Goal: Task Accomplishment & Management: Use online tool/utility

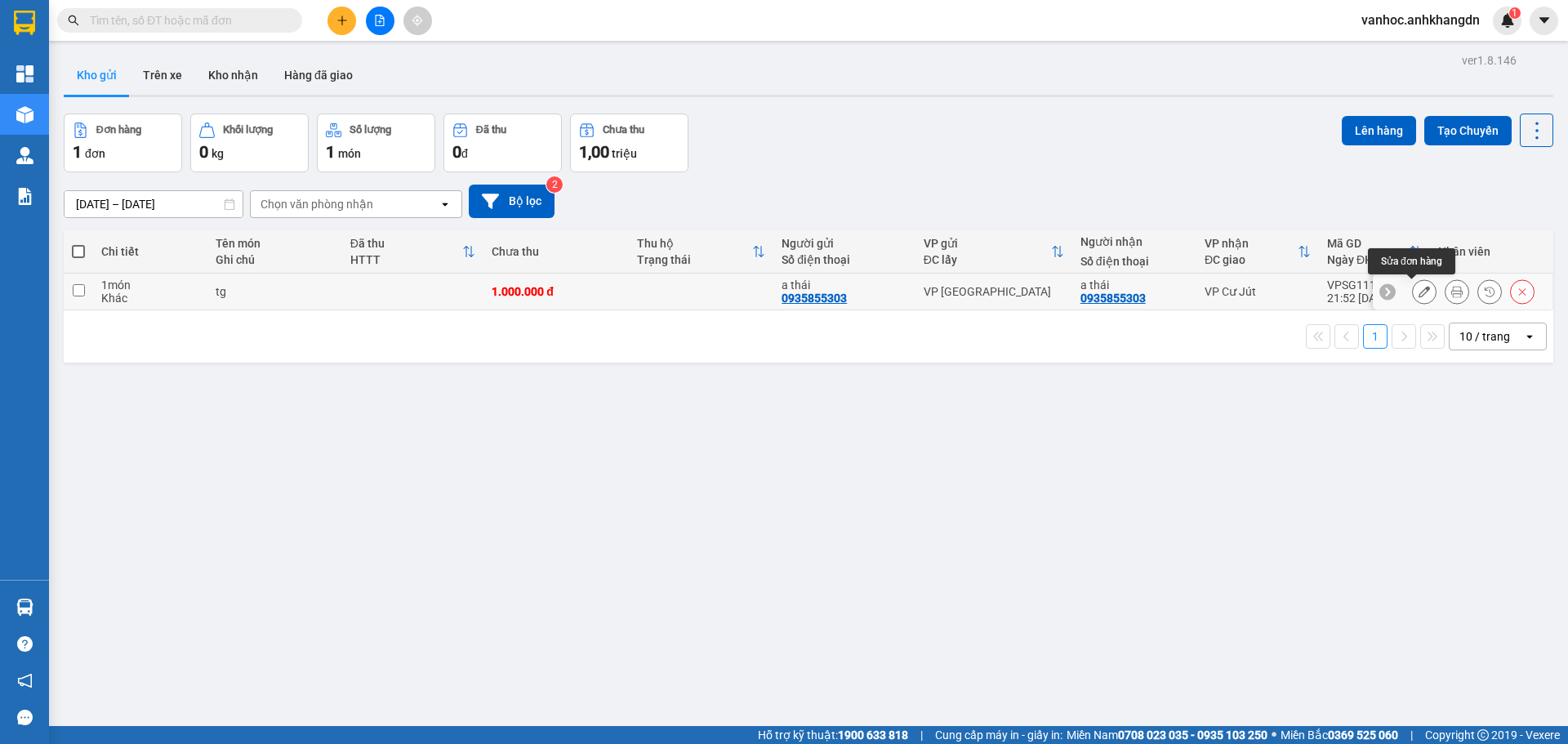
click at [1418, 293] on icon at bounding box center [1424, 291] width 11 height 11
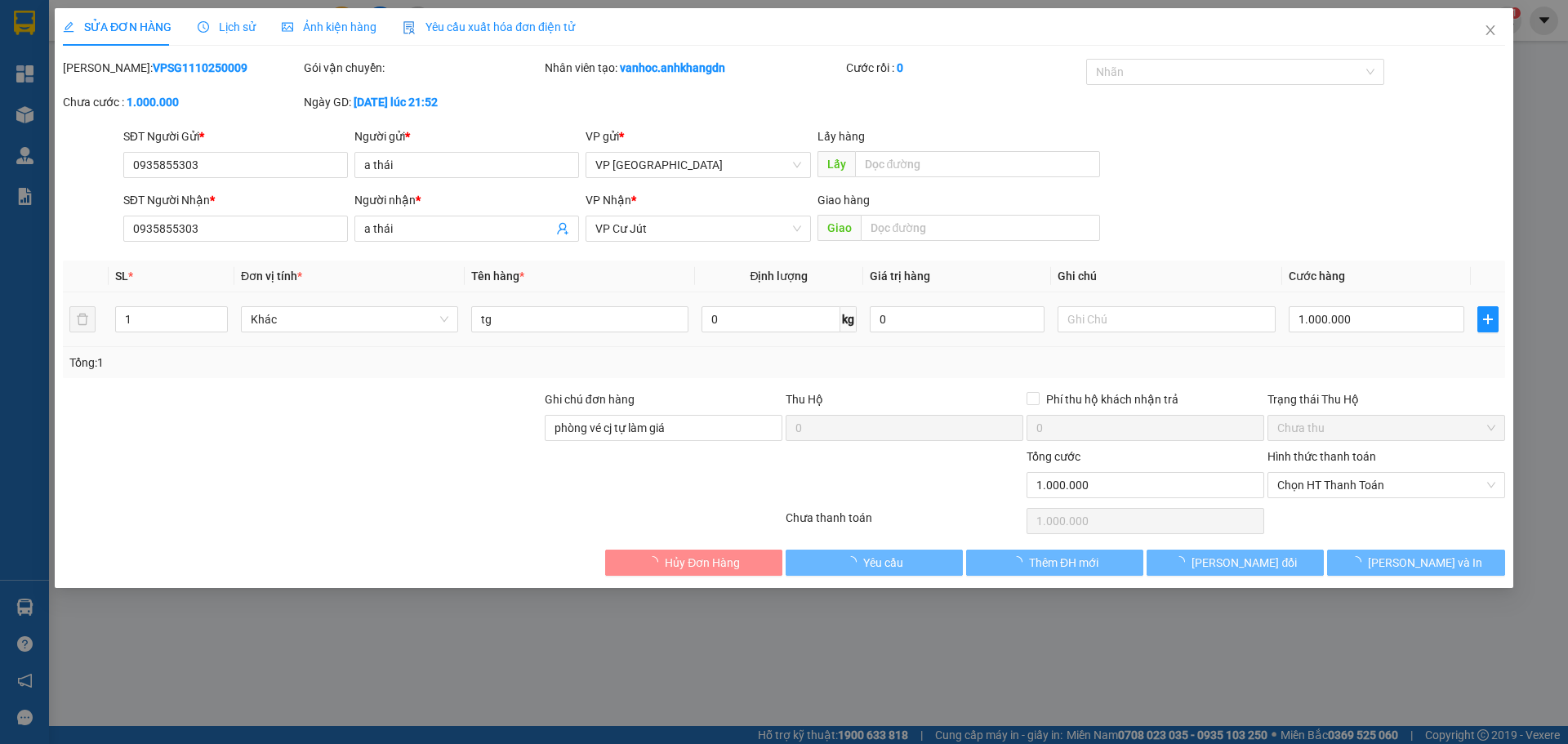
type input "0935855303"
type input "a thái"
type input "0935855303"
type input "a thái"
type input "phòng vé cj tự làm giá"
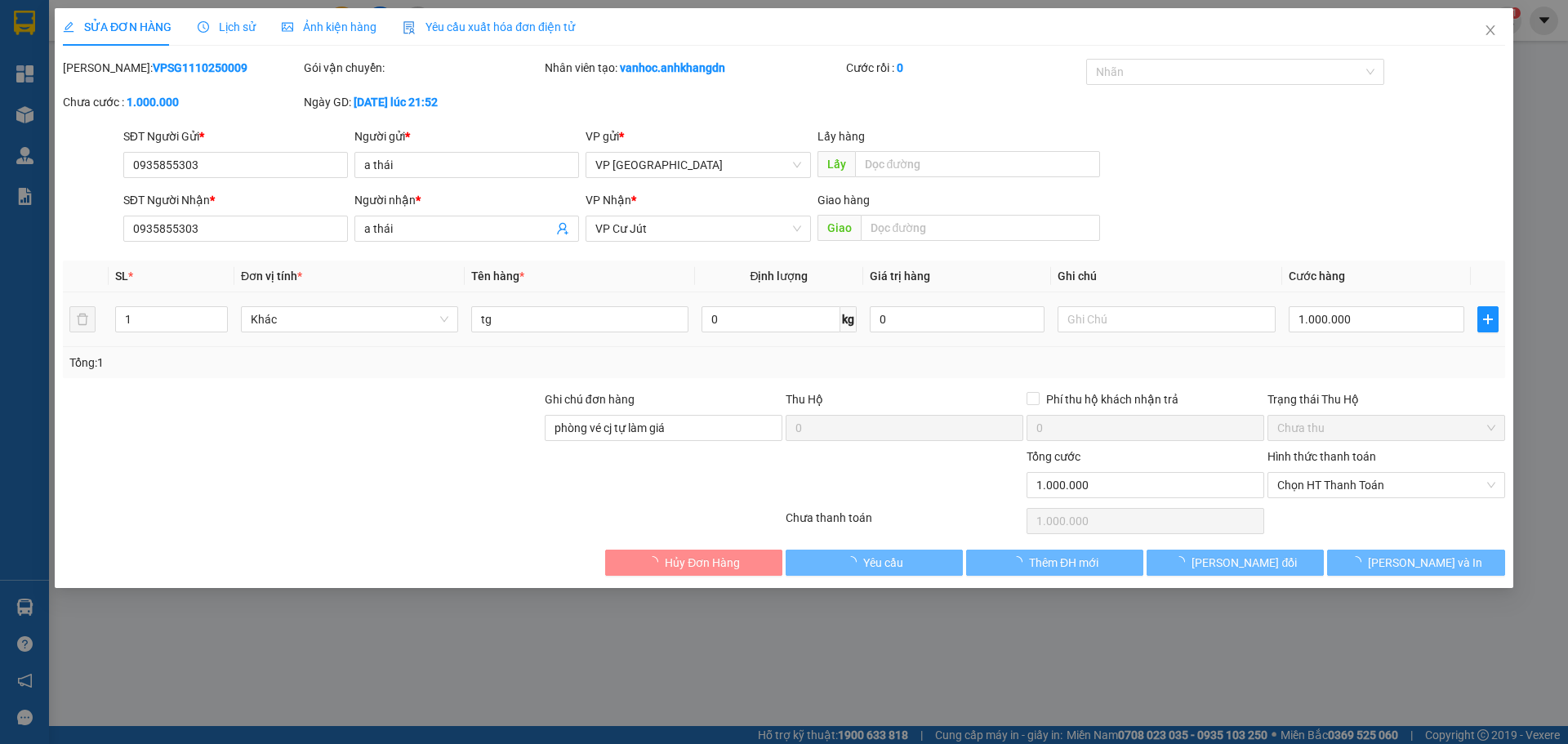
type input "0"
type input "1.000.000"
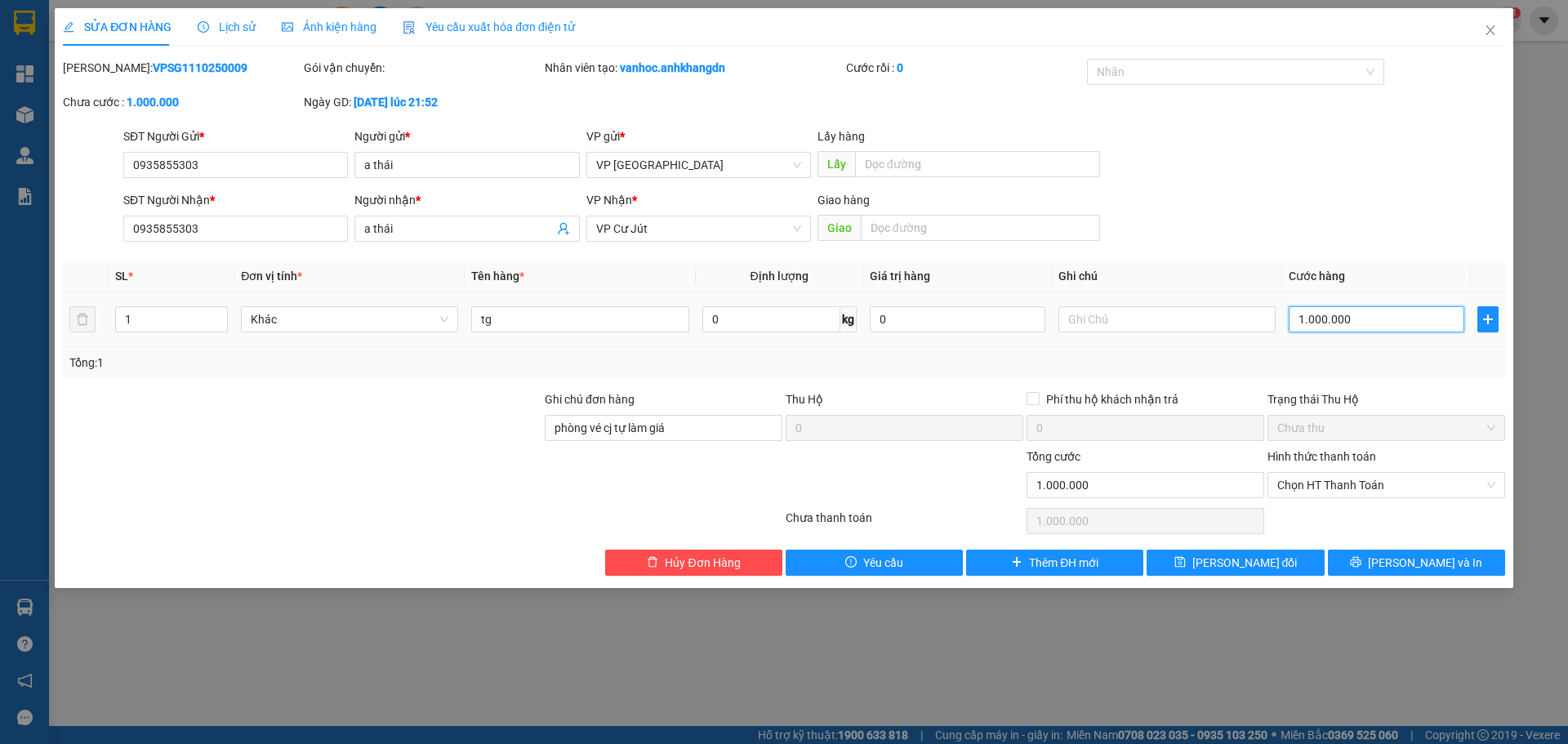
click at [1361, 320] on input "1.000.000" at bounding box center [1377, 319] width 176 height 26
click at [1364, 290] on th "Cước hàng" at bounding box center [1377, 276] width 189 height 32
click at [1376, 316] on input "1.000.000" at bounding box center [1377, 319] width 176 height 26
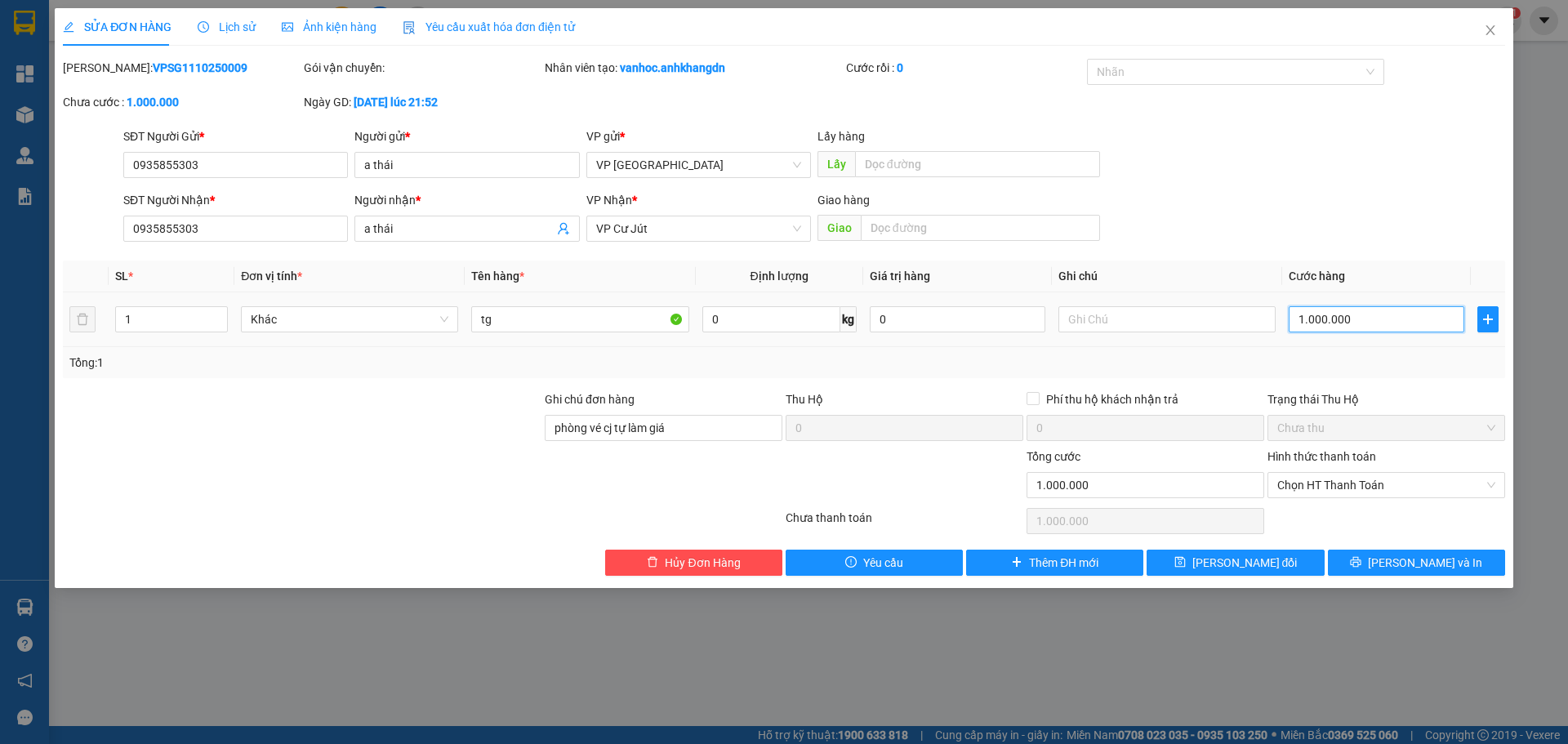
click at [1376, 316] on input "1.000.000" at bounding box center [1377, 319] width 176 height 26
click at [1377, 316] on input "1.000.000" at bounding box center [1377, 319] width 176 height 26
click at [1386, 329] on input "1.000.000" at bounding box center [1377, 319] width 176 height 26
type input "100.000"
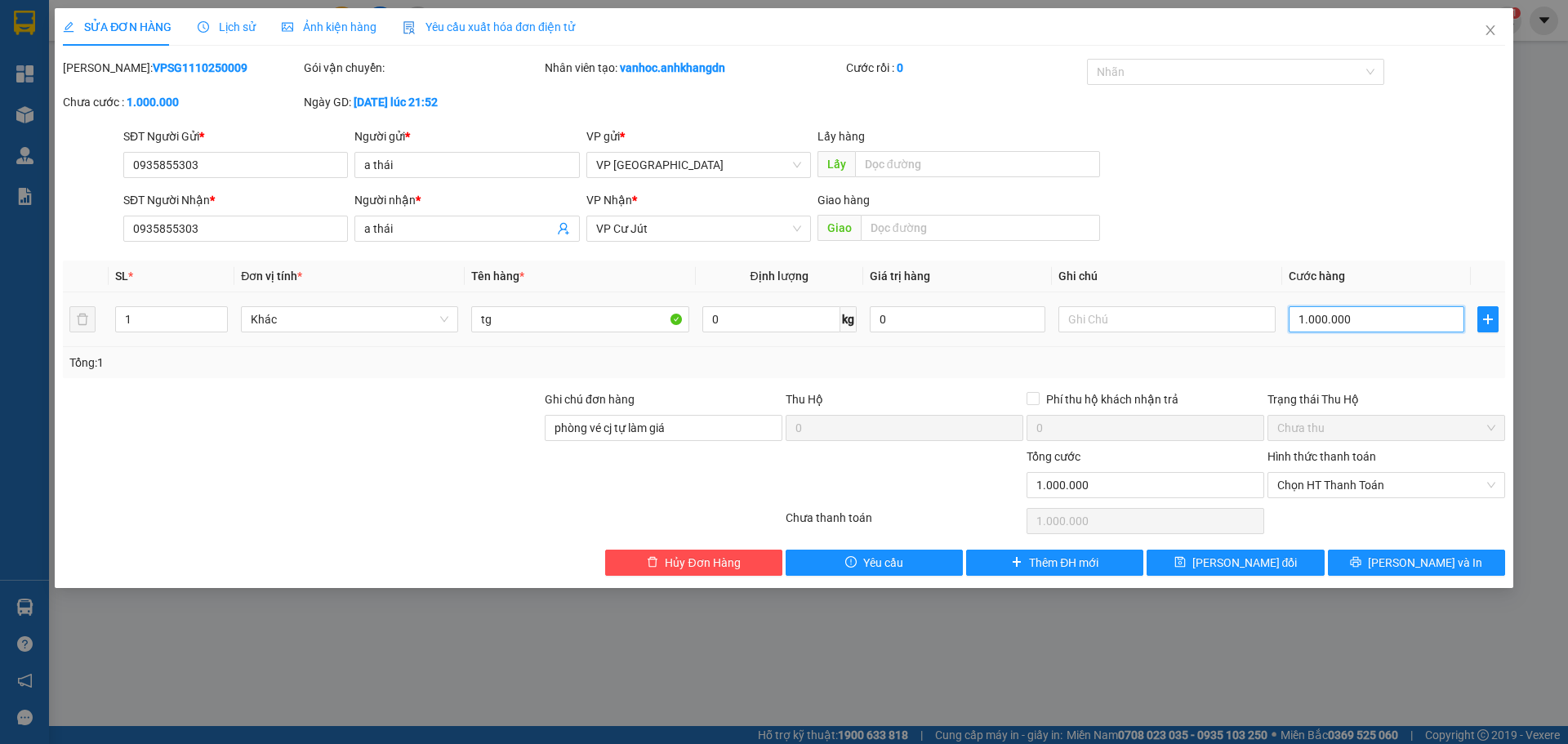
type input "100.000"
type input "10.000"
type input "1.000"
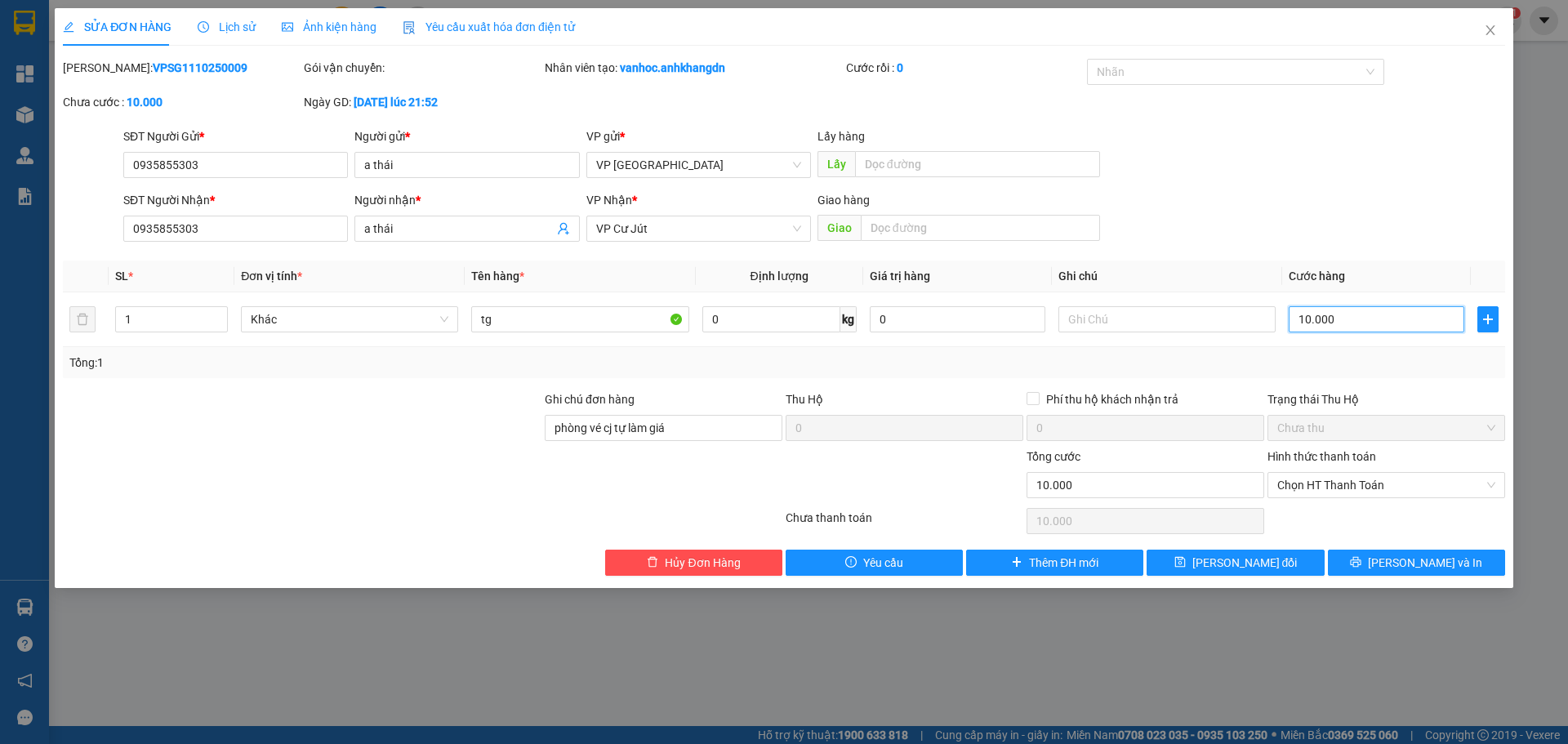
type input "1.000"
type input "1.000.000"
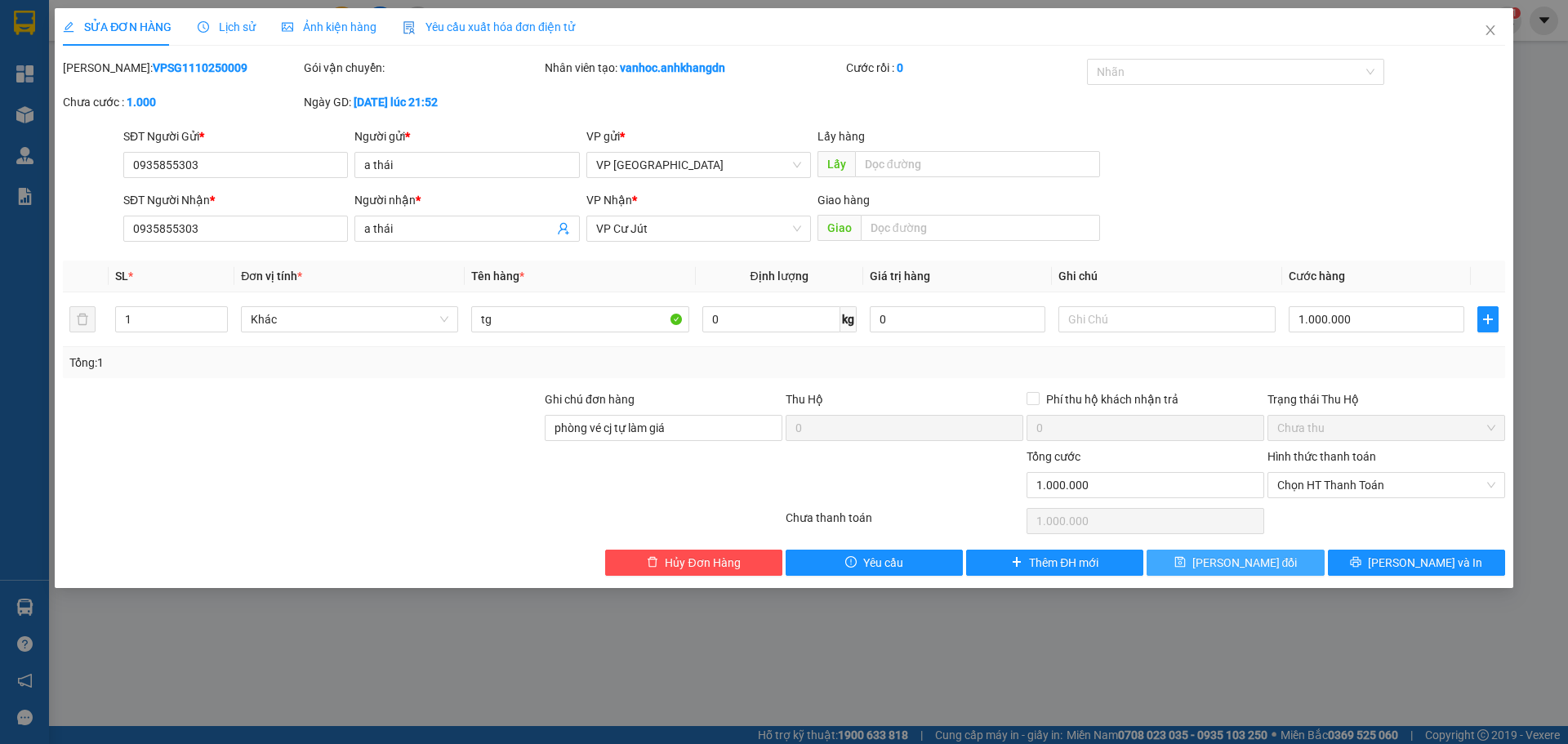
click at [1273, 563] on span "[PERSON_NAME] đổi" at bounding box center [1245, 563] width 106 height 18
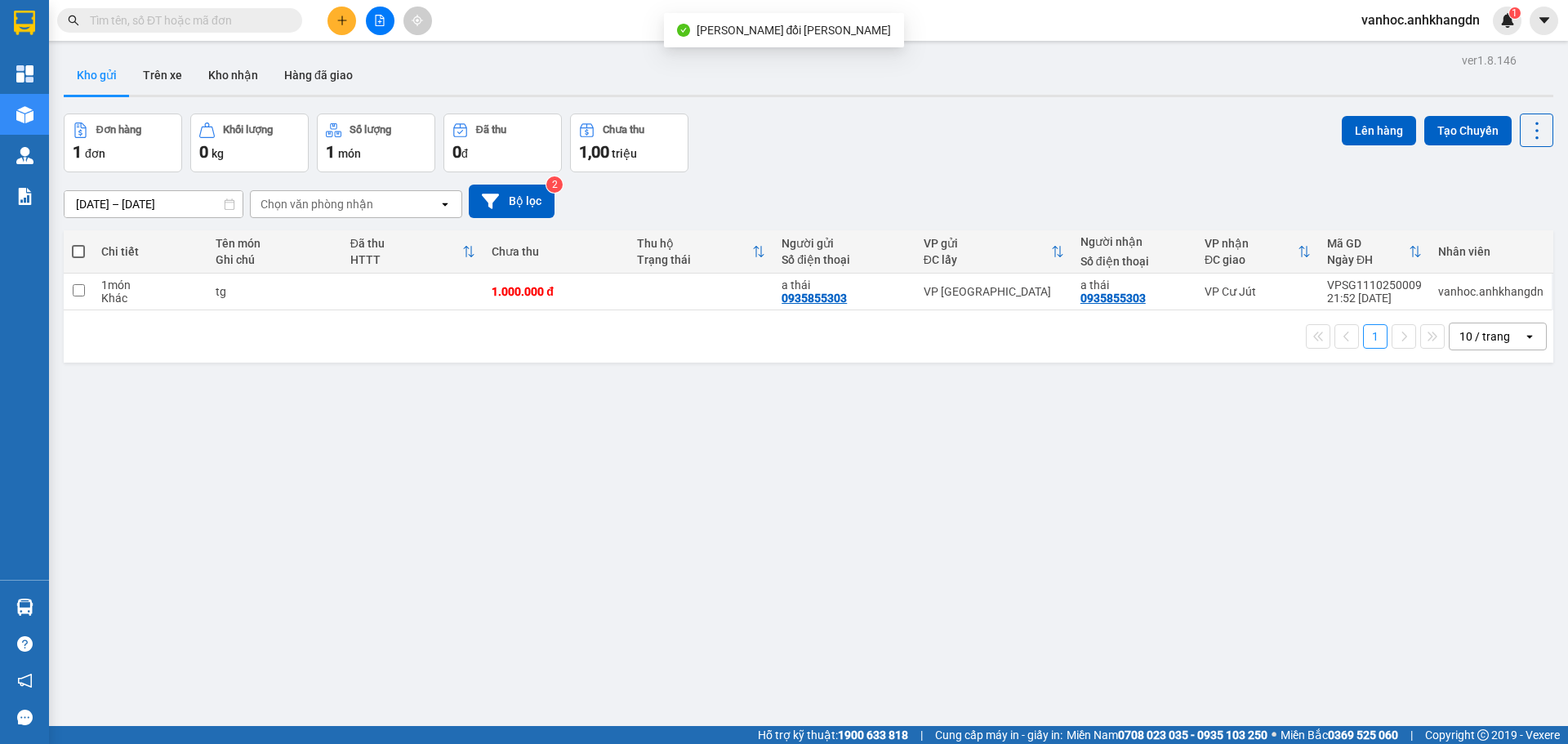
click at [79, 251] on span at bounding box center [79, 251] width 13 height 13
click at [79, 243] on input "checkbox" at bounding box center [79, 243] width 0 height 0
checkbox input "true"
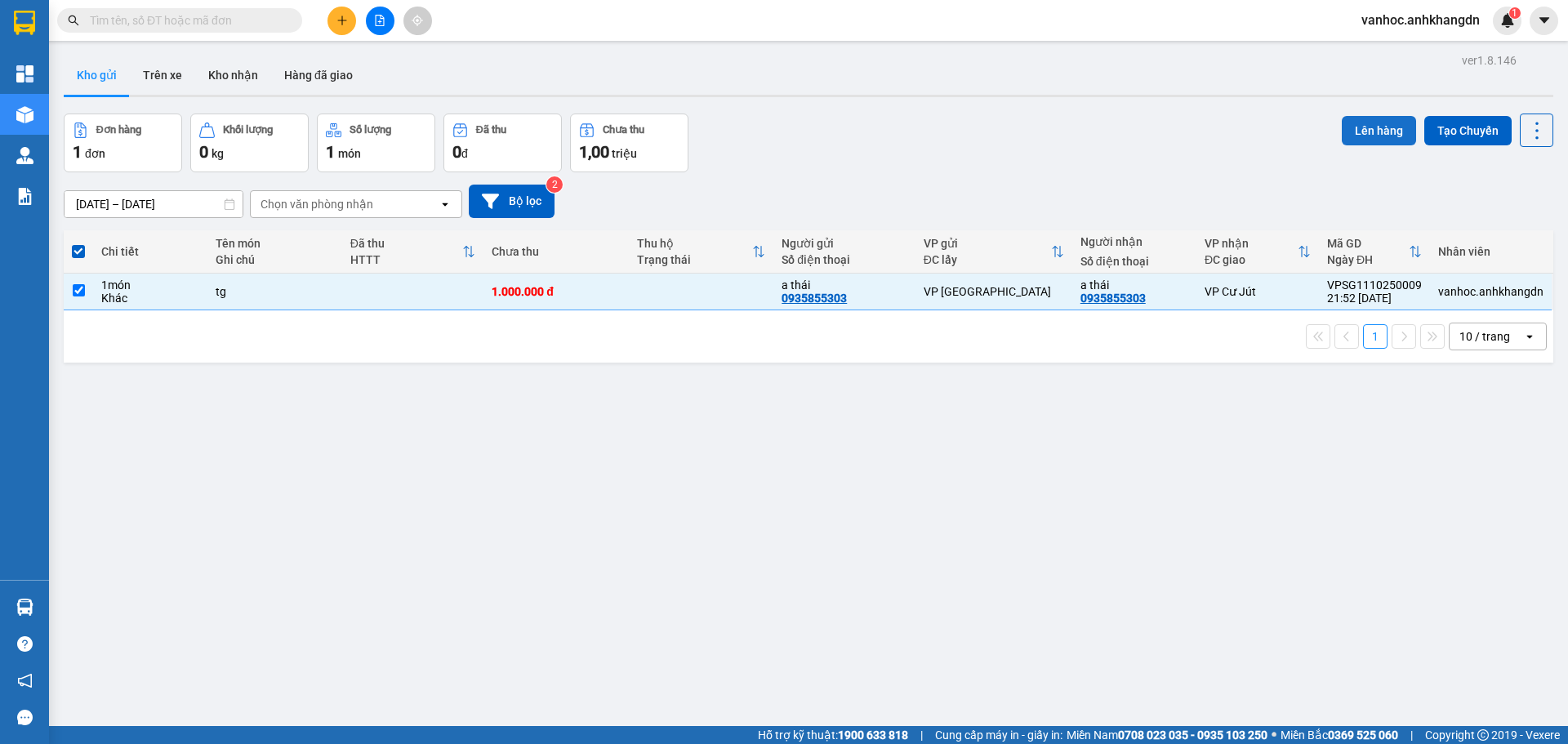
click at [1364, 132] on button "Lên hàng" at bounding box center [1379, 131] width 74 height 29
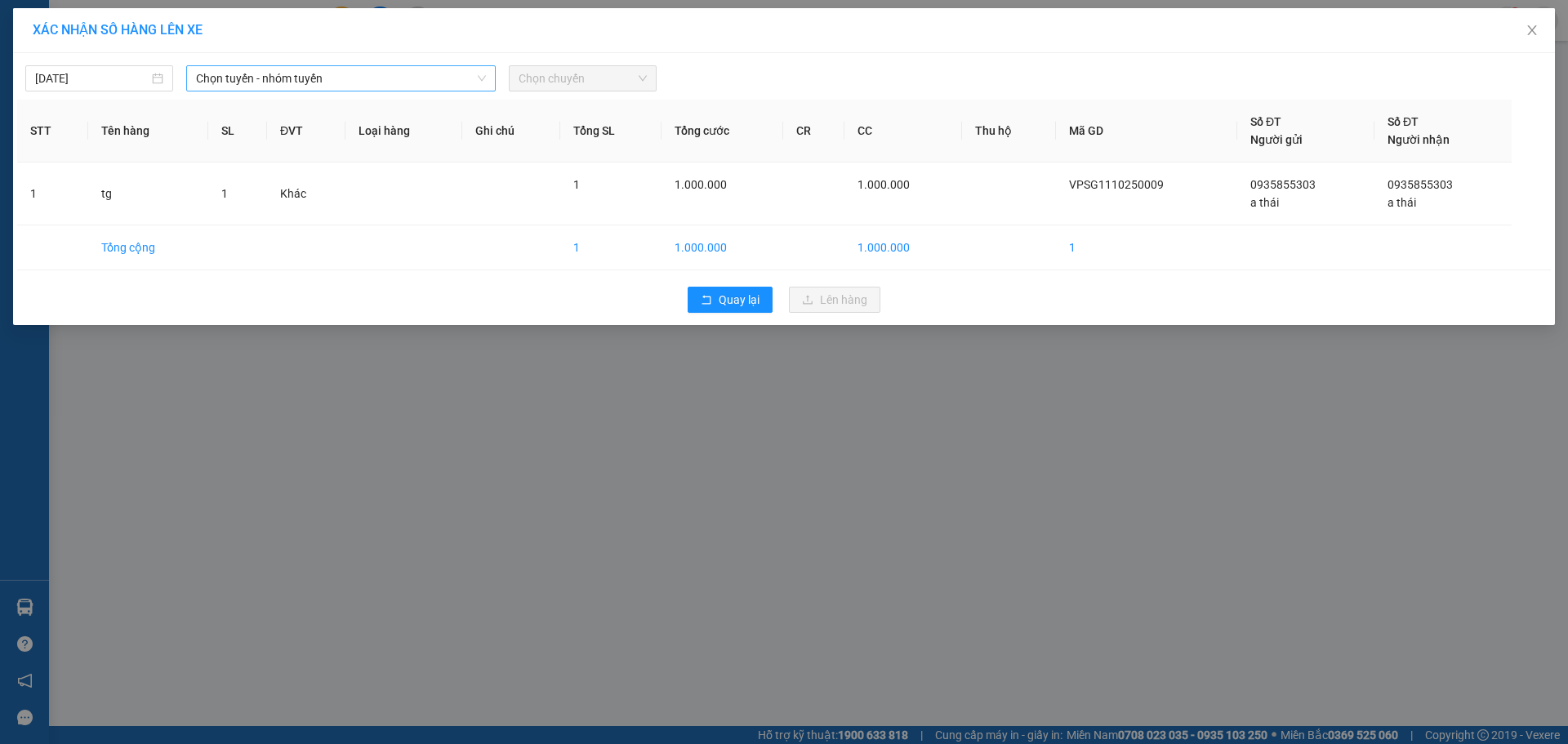
click at [397, 85] on span "Chọn tuyến - nhóm tuyến" at bounding box center [341, 79] width 290 height 25
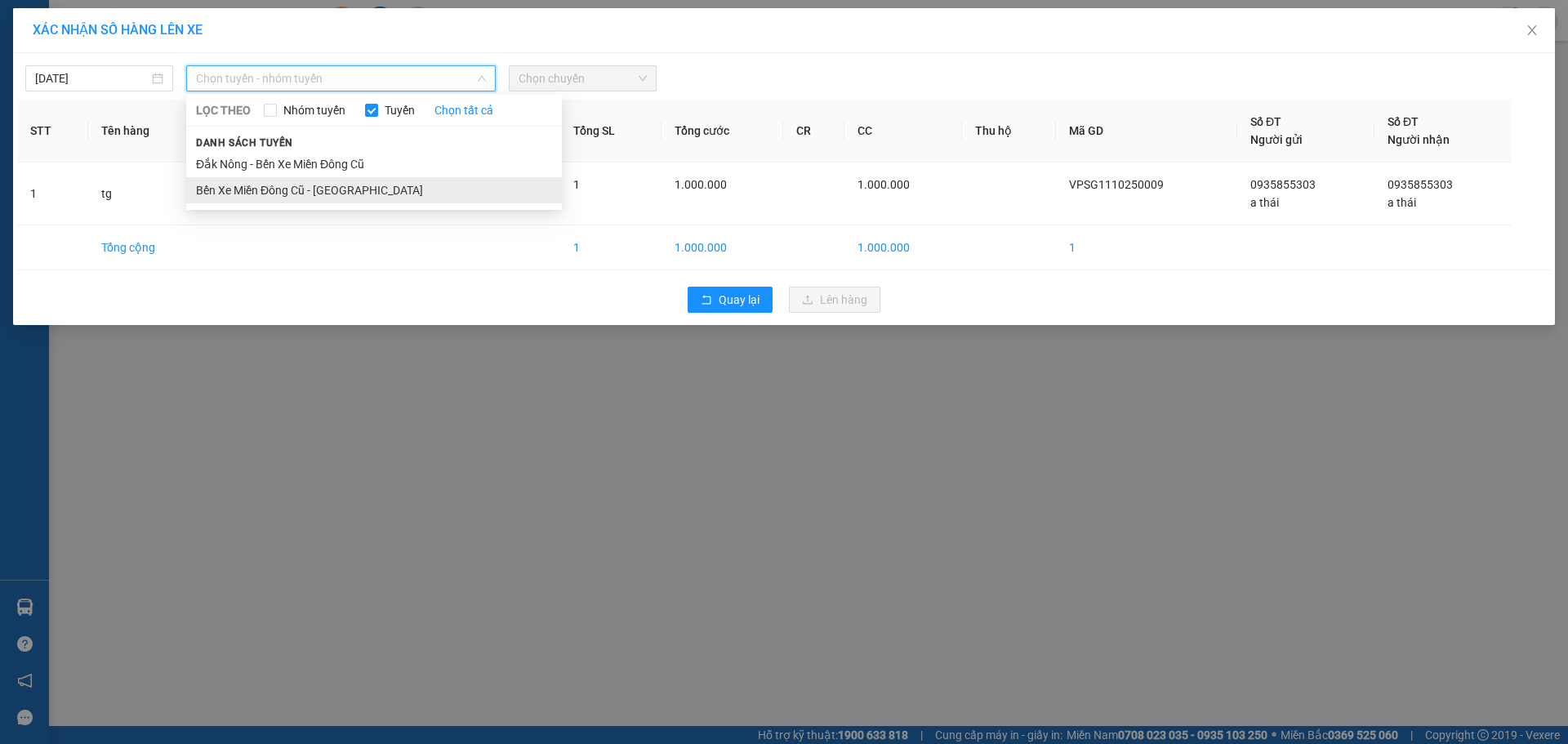
click at [315, 191] on li "Bến Xe Miền Đông Cũ - [GEOGRAPHIC_DATA]" at bounding box center [374, 191] width 376 height 26
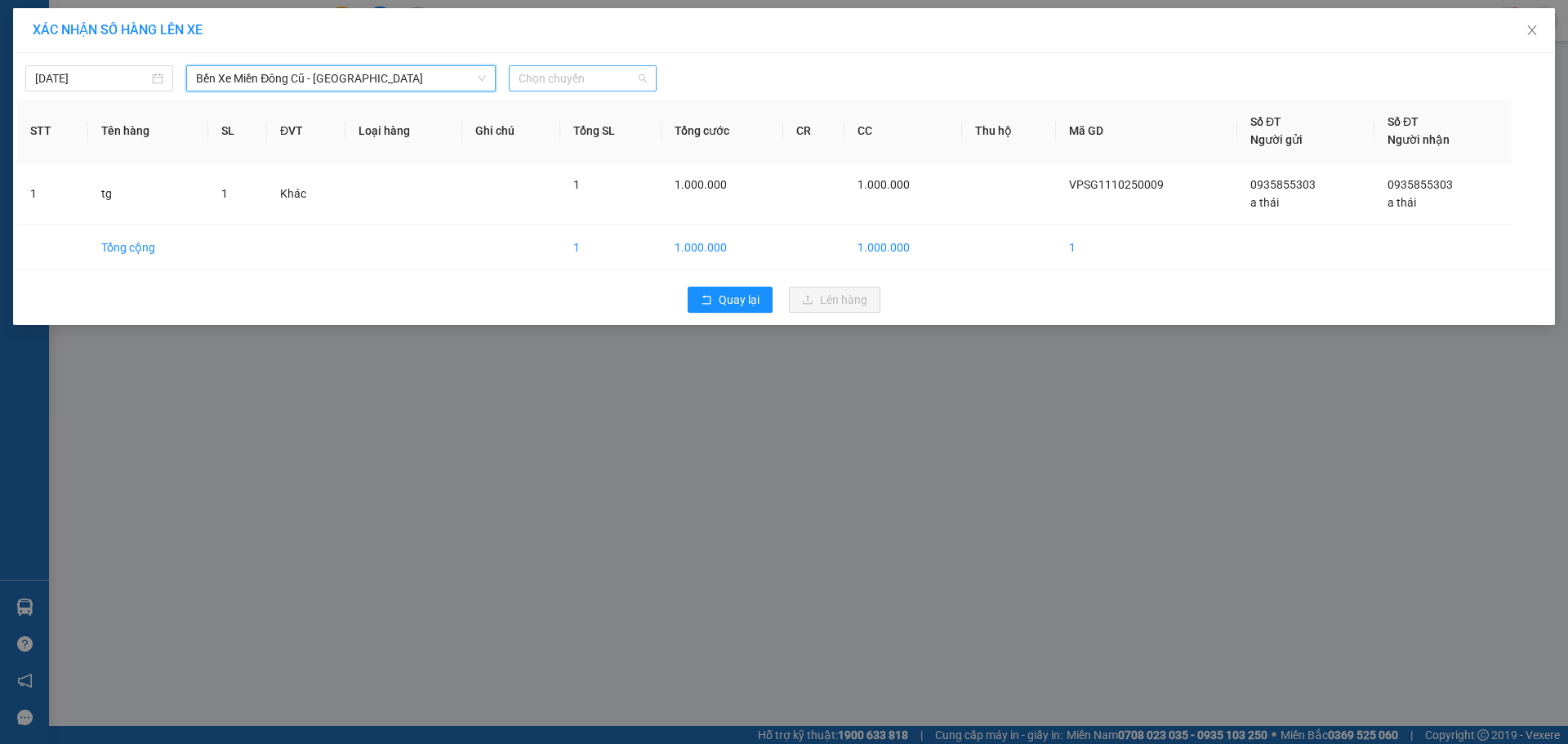
click at [514, 79] on div "Chọn chuyến" at bounding box center [583, 79] width 148 height 26
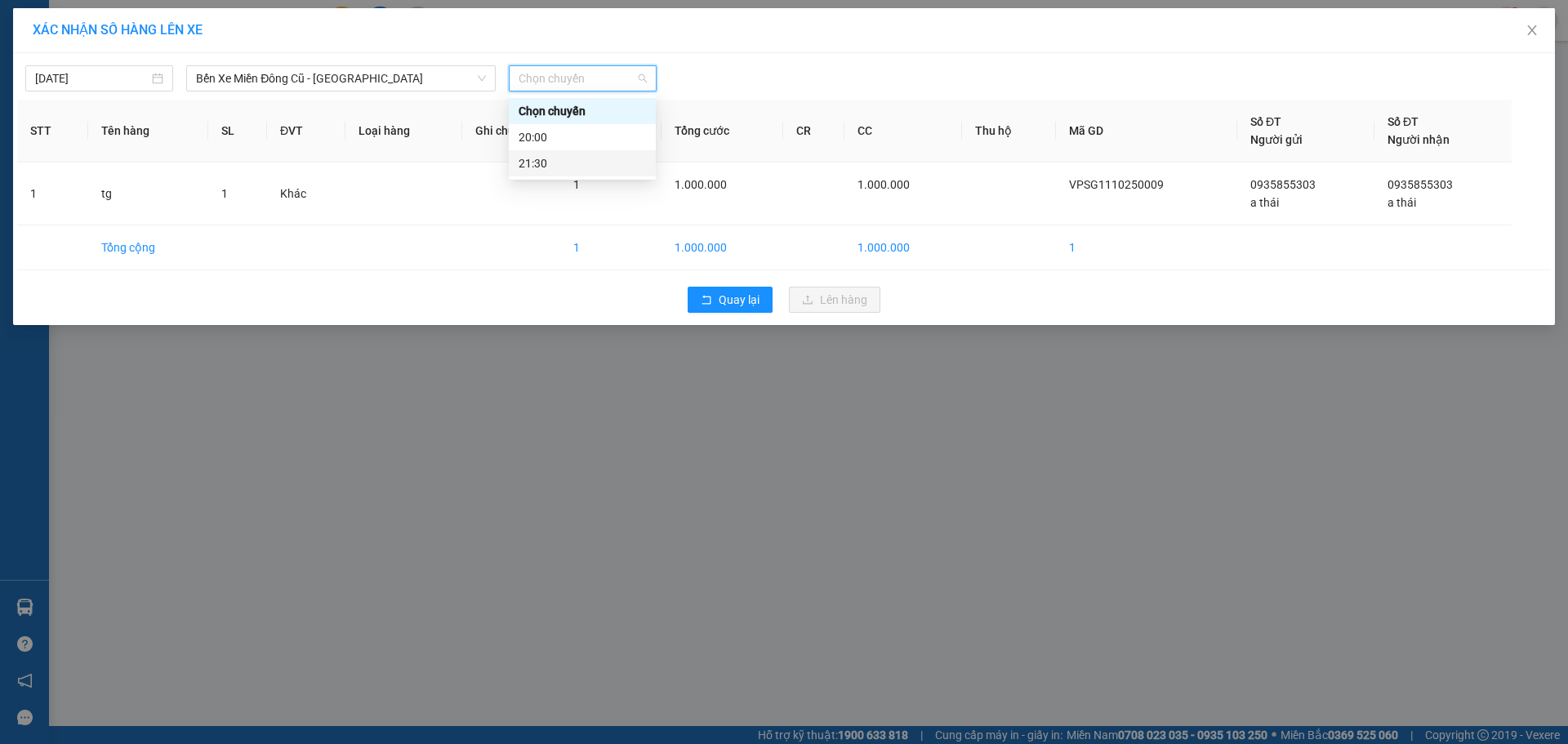
click at [568, 164] on div "21:30" at bounding box center [583, 164] width 128 height 18
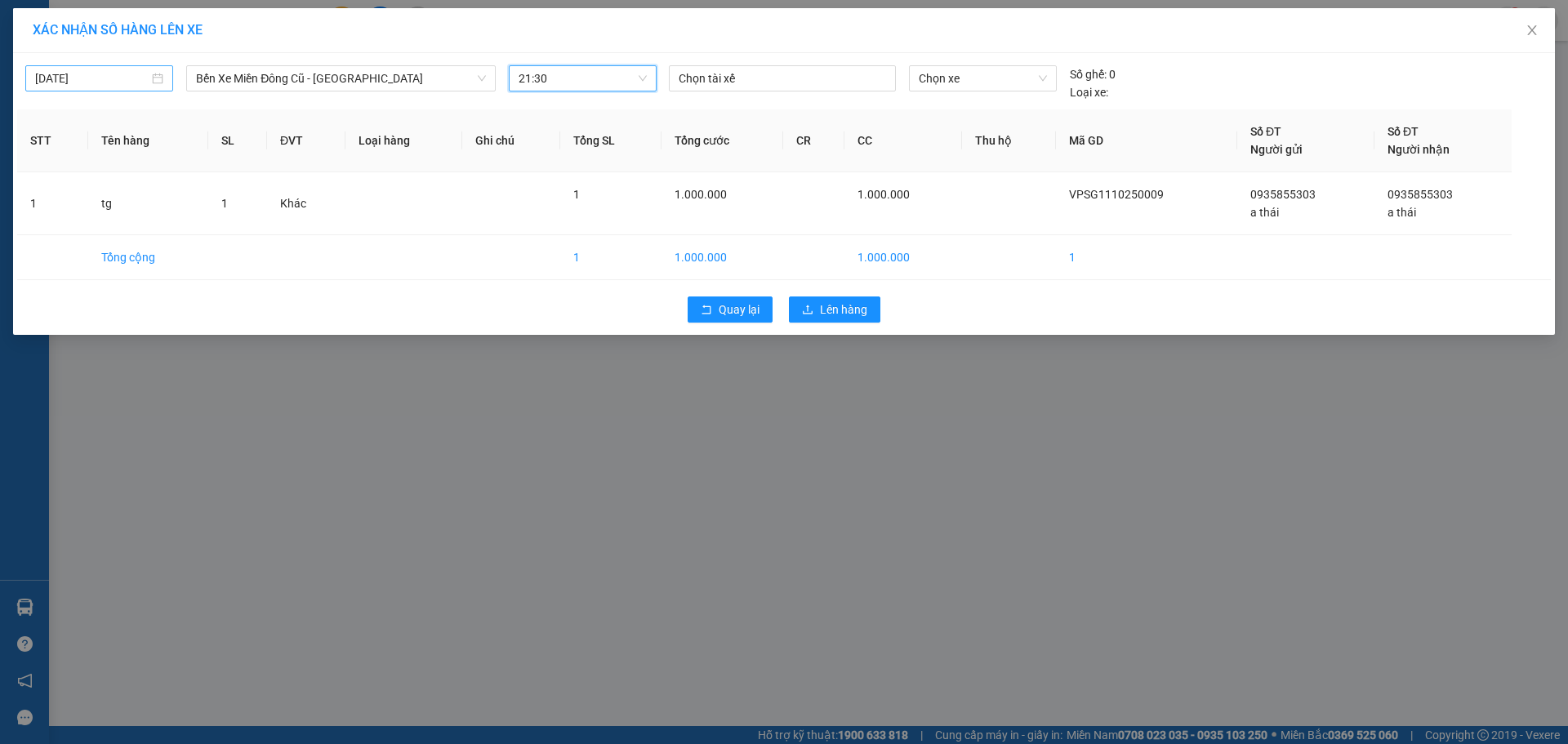
click at [130, 75] on input "[DATE]" at bounding box center [92, 79] width 114 height 18
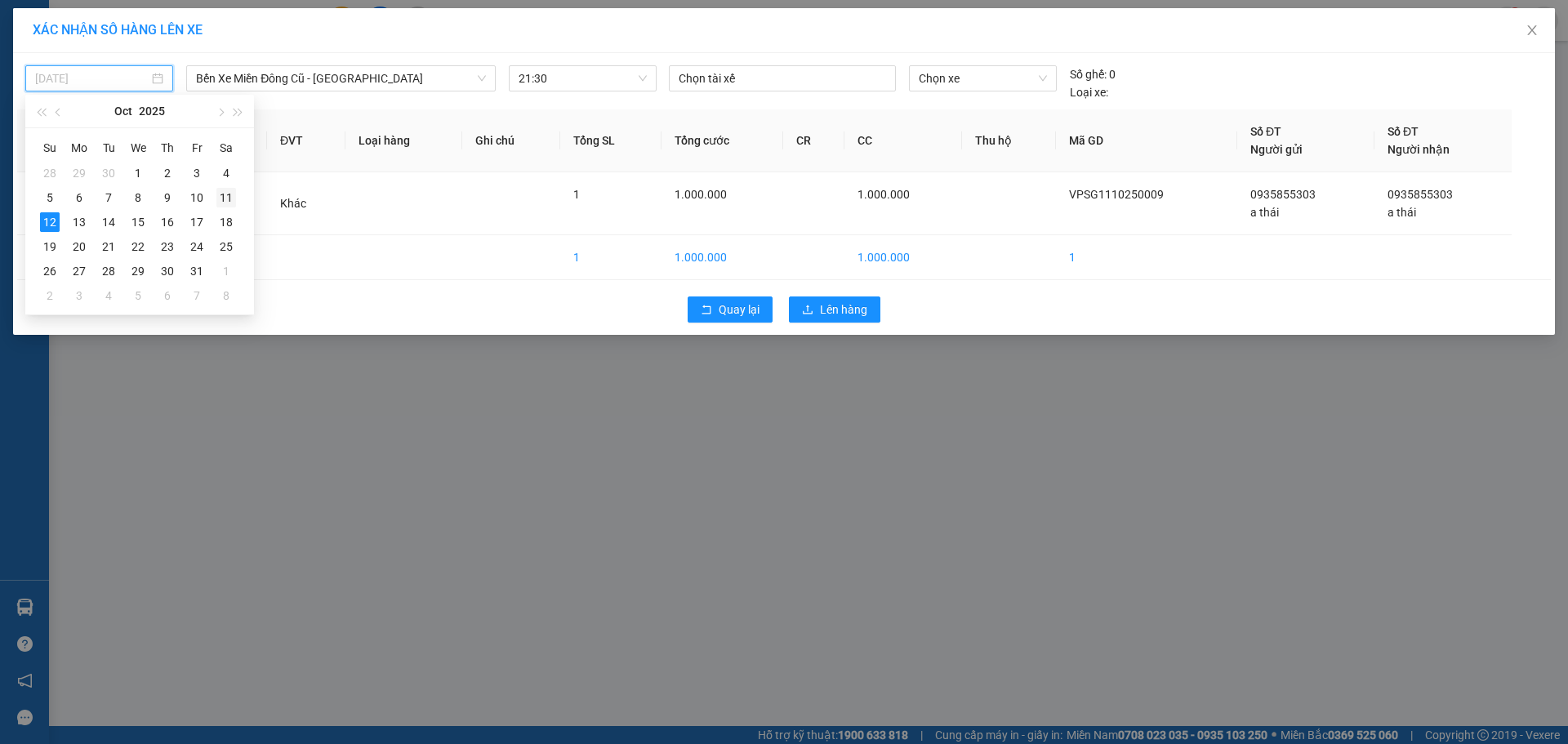
click at [226, 195] on div "11" at bounding box center [226, 198] width 20 height 20
type input "[DATE]"
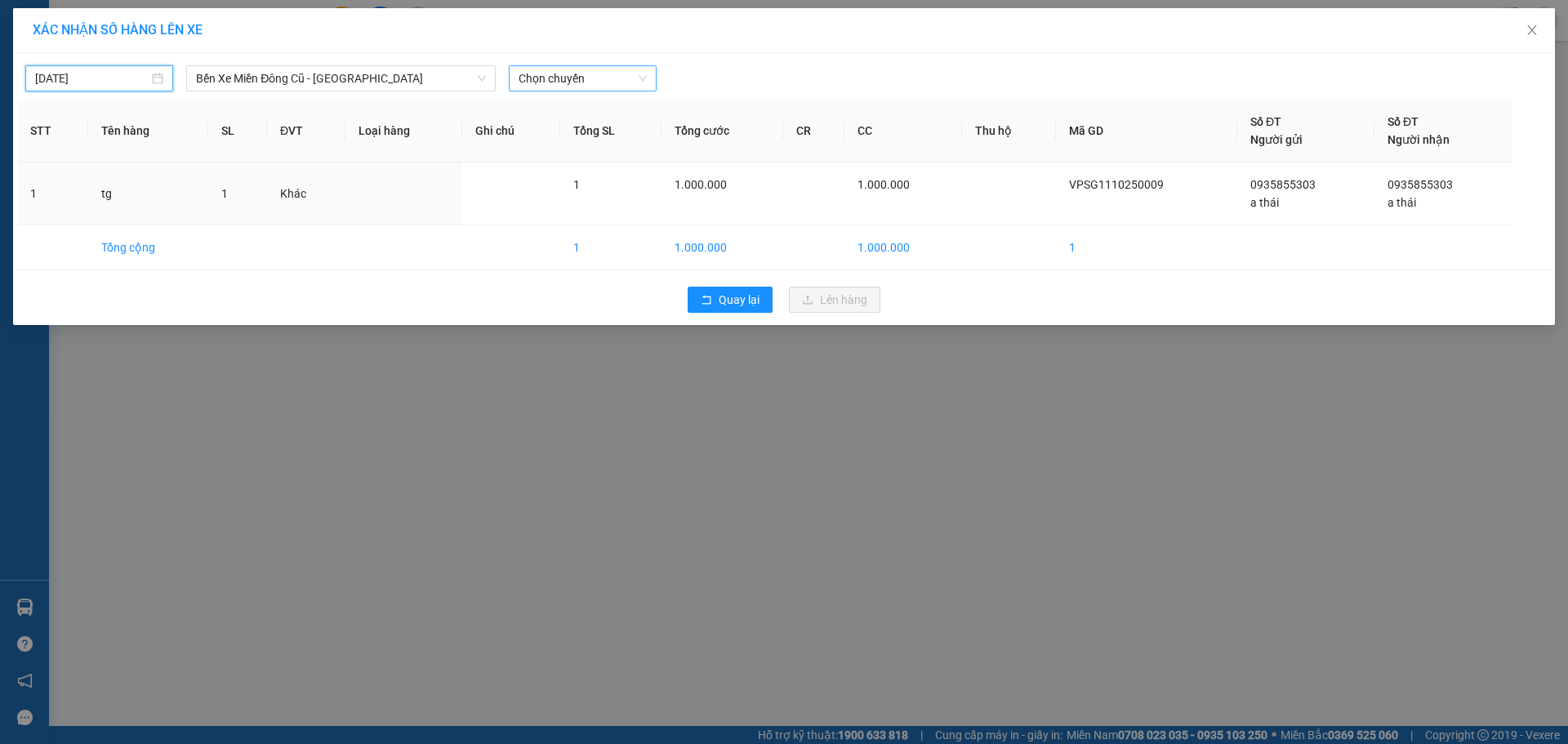
click at [629, 79] on span "Chọn chuyến" at bounding box center [583, 79] width 128 height 25
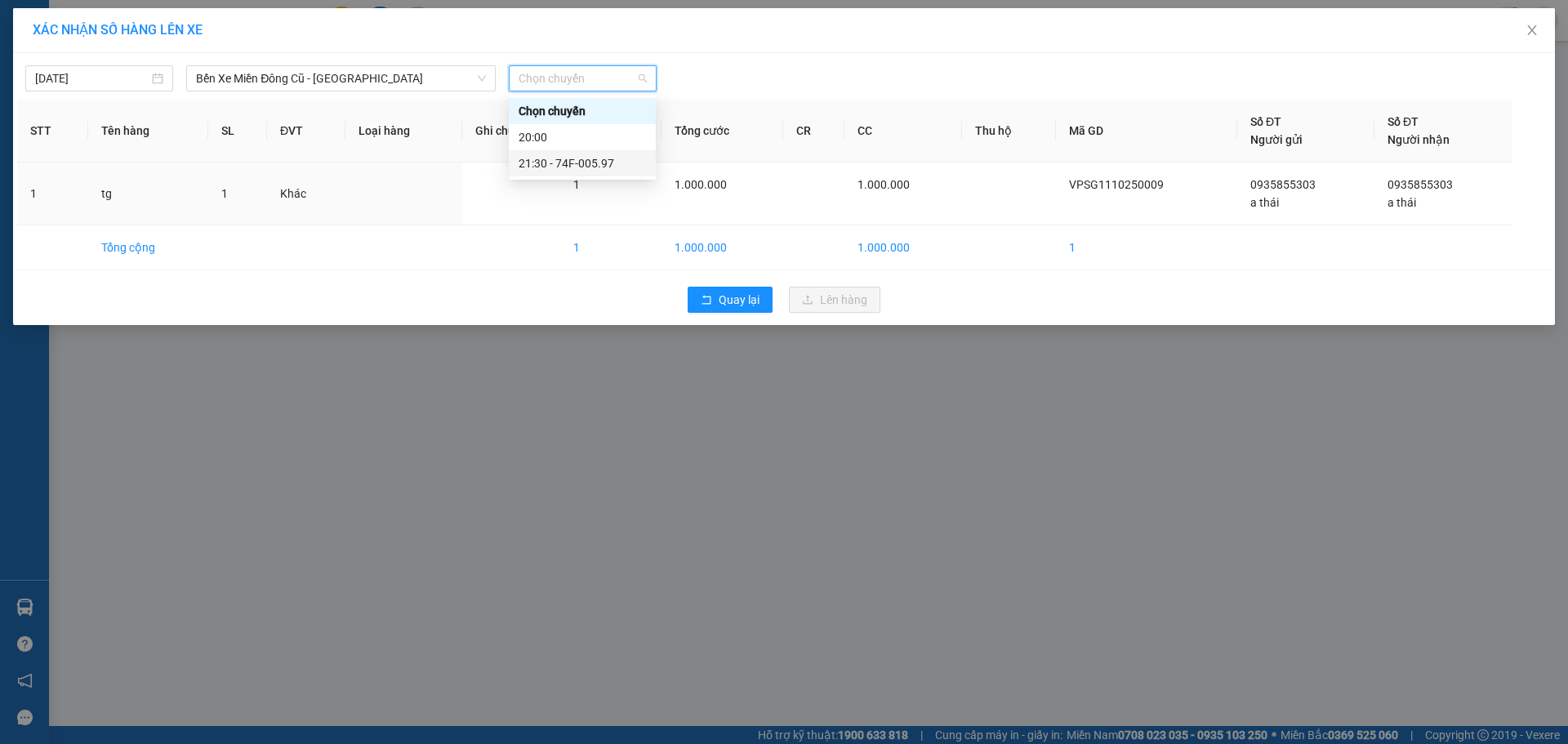
click at [605, 165] on div "21:30 - 74F-005.97" at bounding box center [583, 164] width 128 height 18
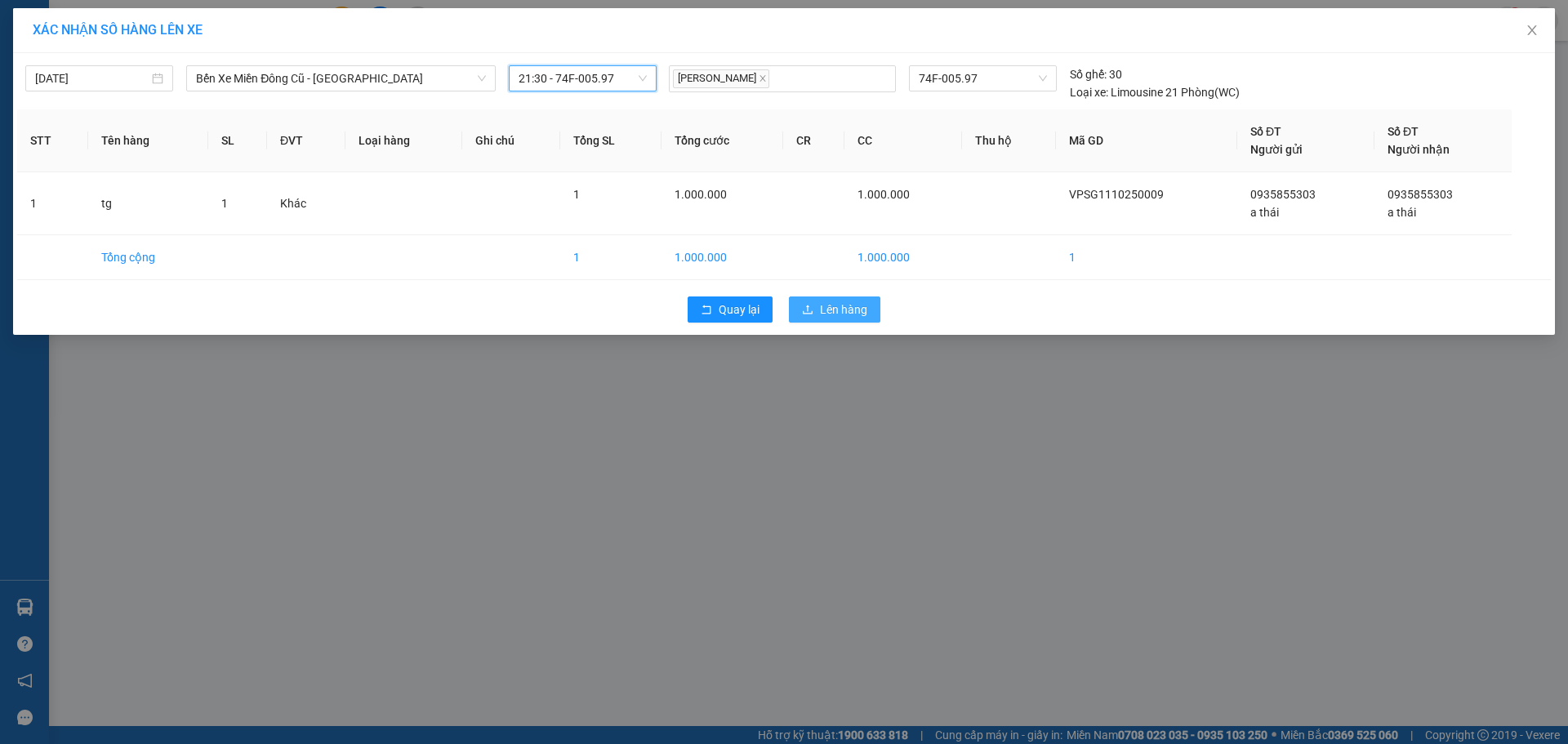
click at [820, 309] on button "Lên hàng" at bounding box center [835, 309] width 92 height 26
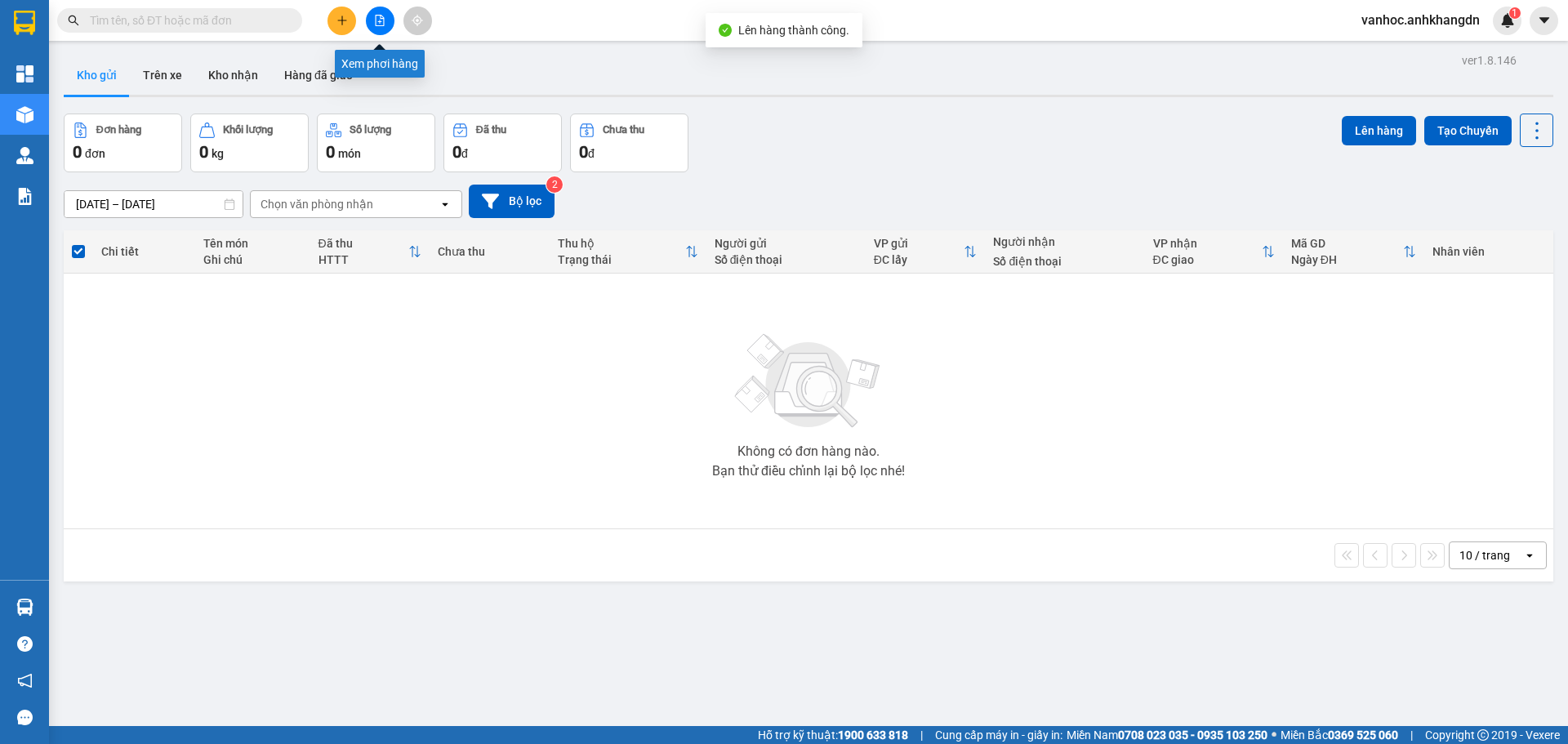
click at [370, 30] on button at bounding box center [380, 20] width 29 height 29
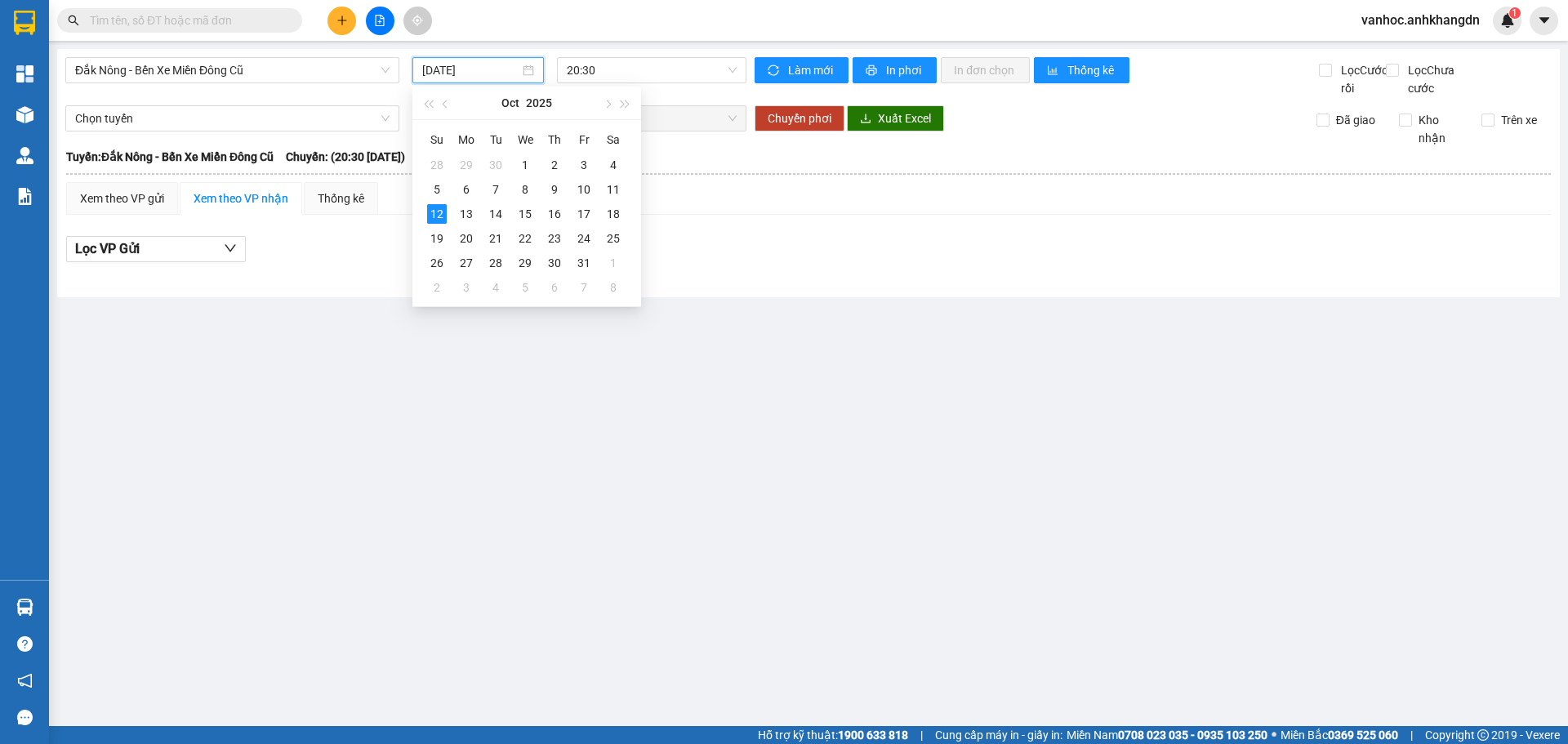
click at [442, 62] on input "[DATE]" at bounding box center [471, 70] width 97 height 18
click at [621, 186] on div "11" at bounding box center [613, 190] width 20 height 20
type input "[DATE]"
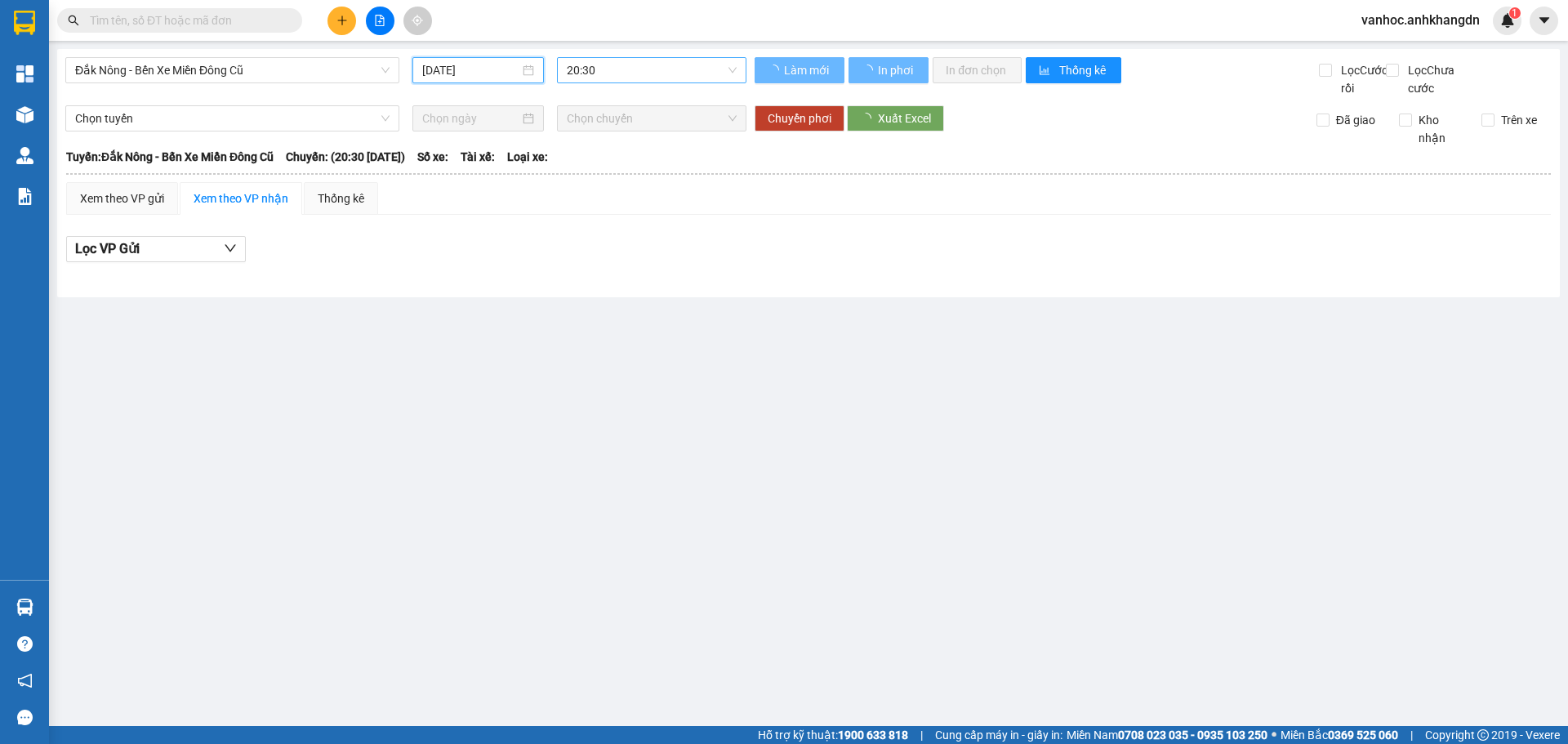
click at [657, 66] on span "20:30" at bounding box center [652, 70] width 170 height 25
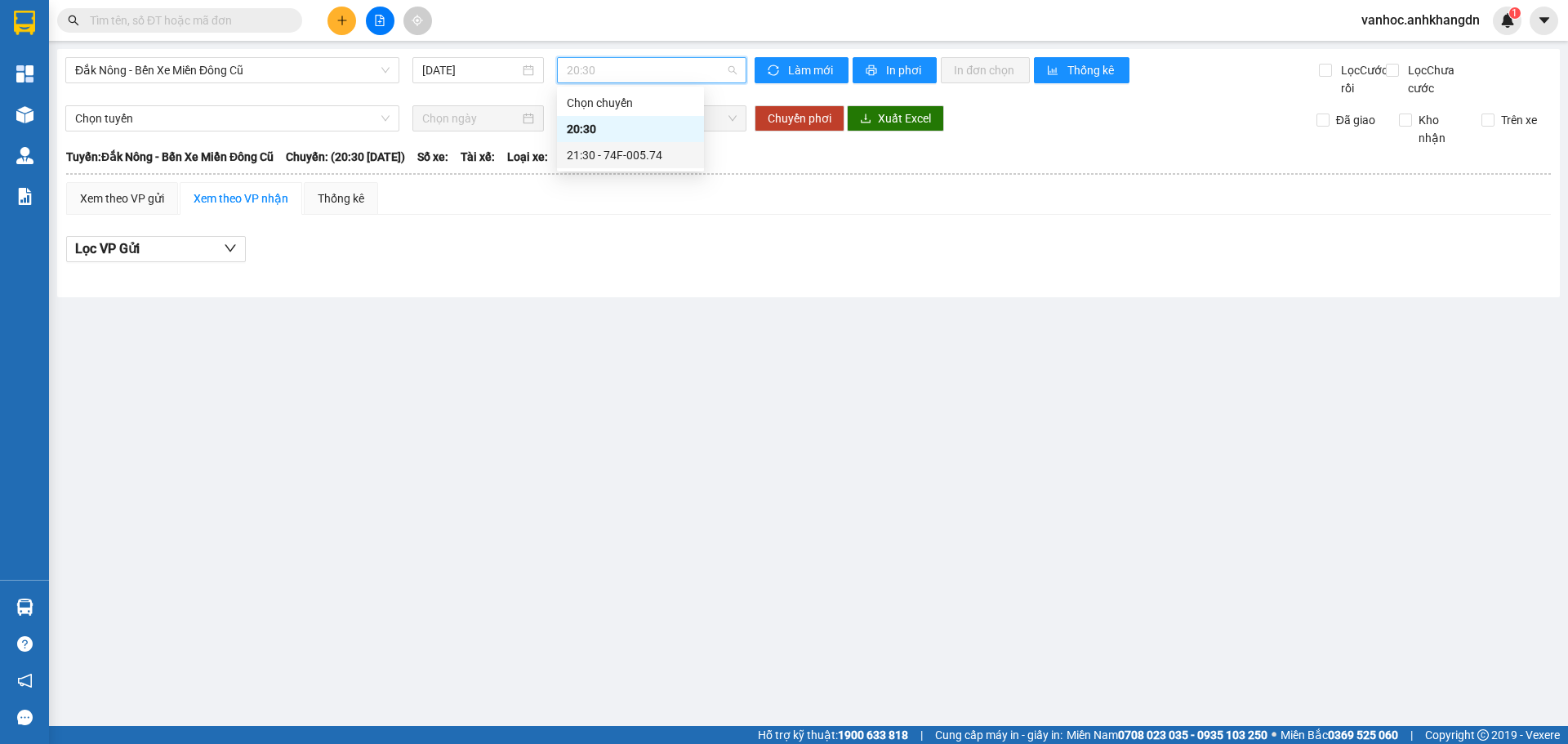
click at [649, 151] on div "21:30 - 74F-005.74" at bounding box center [631, 156] width 128 height 18
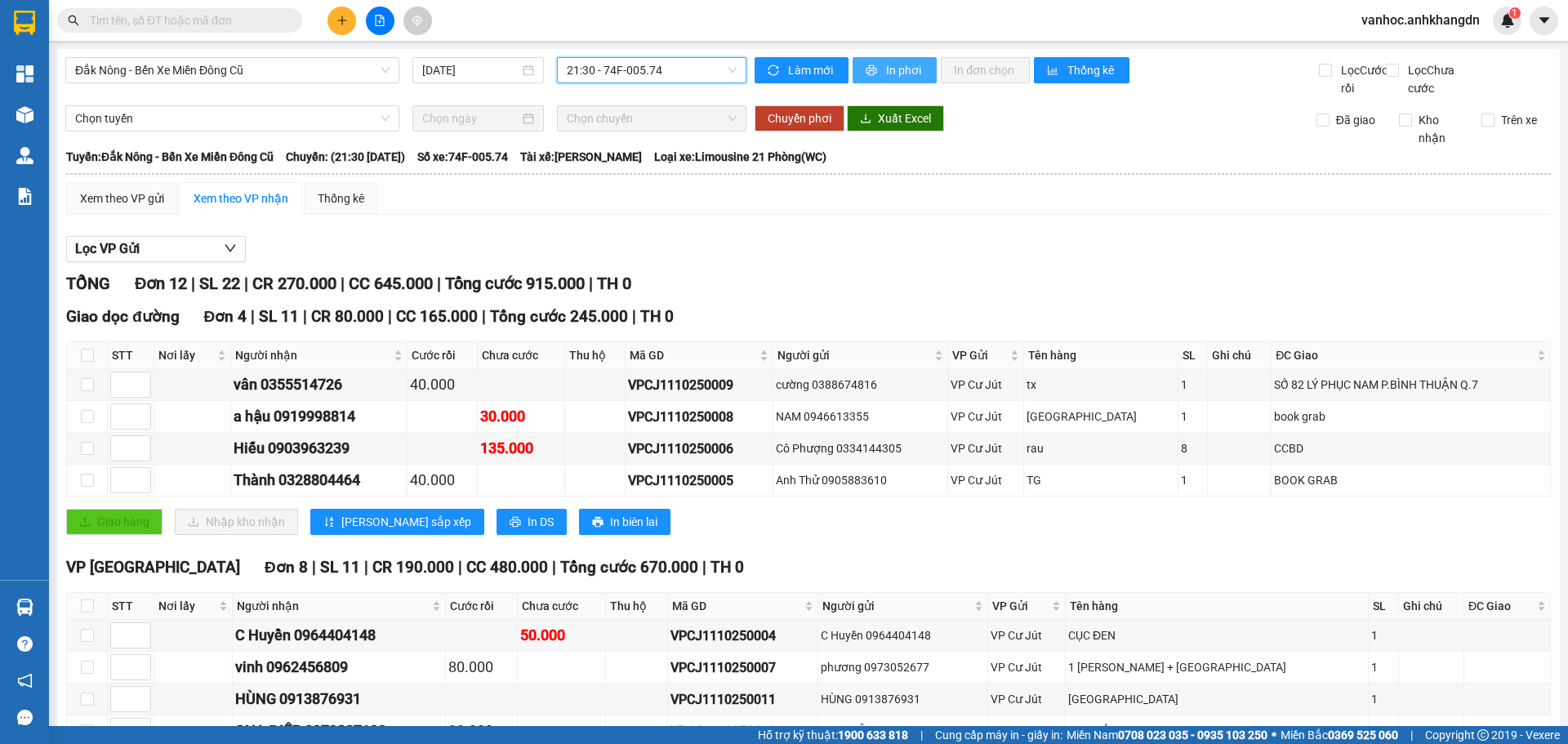
click at [875, 72] on button "In phơi" at bounding box center [894, 70] width 84 height 26
click at [1250, 73] on div "Làm mới In phơi In đơn chọn Thống kê" at bounding box center [1037, 77] width 565 height 40
